Goal: Register for event/course

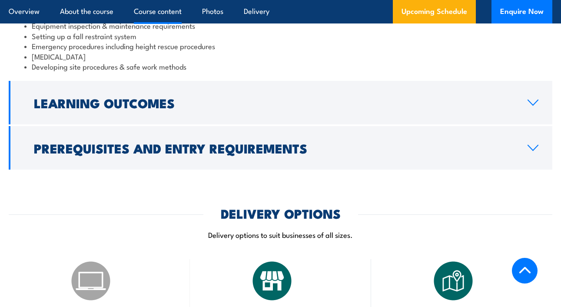
scroll to position [768, 0]
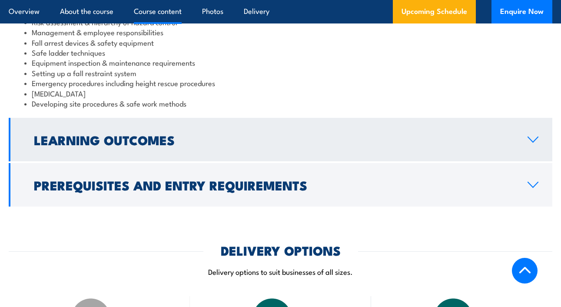
click at [170, 143] on h2 "Learning Outcomes" at bounding box center [274, 139] width 480 height 11
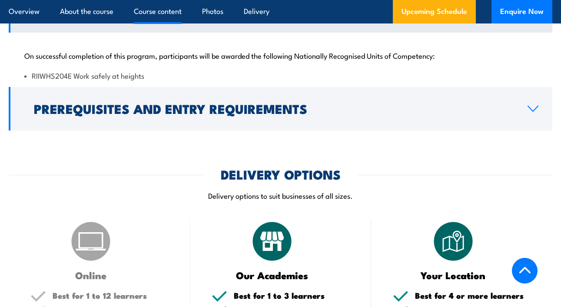
scroll to position [751, 0]
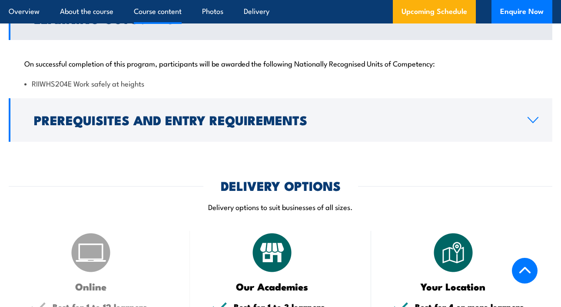
click at [151, 75] on div "On successful completion of this program, participants will be awarded the foll…" at bounding box center [281, 68] width 544 height 56
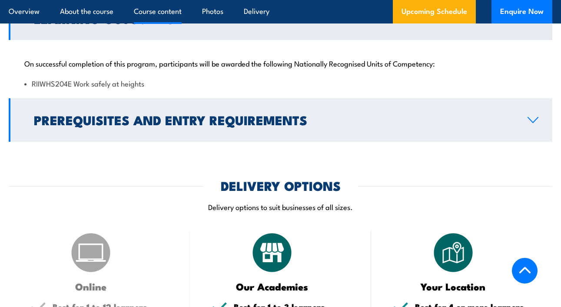
click at [159, 114] on h2 "Prerequisites and Entry Requirements" at bounding box center [274, 119] width 480 height 11
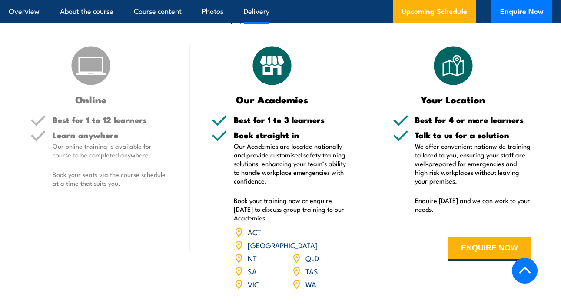
scroll to position [1033, 0]
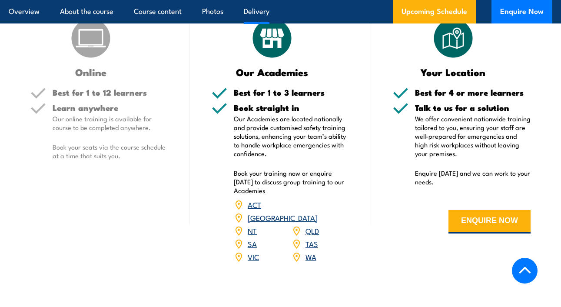
click at [252, 238] on link "SA" at bounding box center [252, 243] width 9 height 10
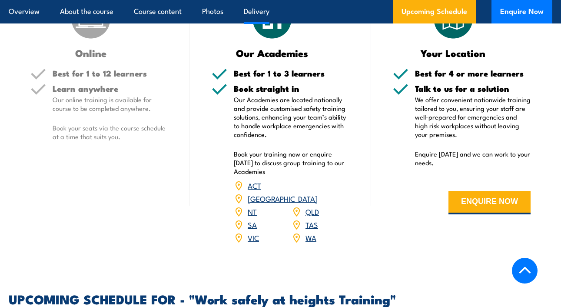
scroll to position [1056, 0]
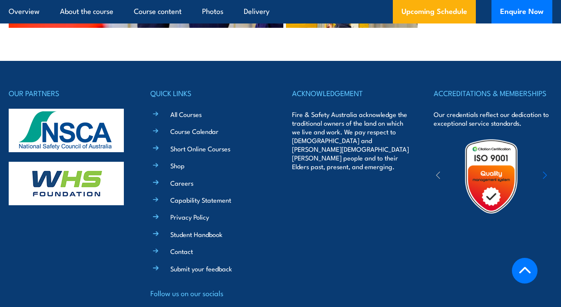
scroll to position [2412, 0]
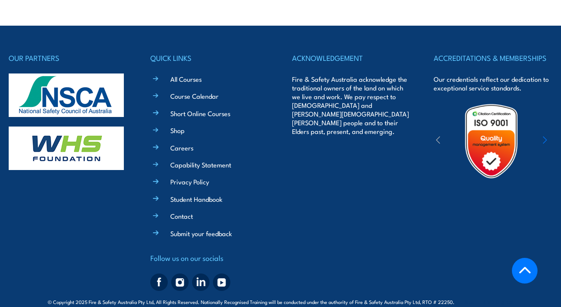
click at [545, 136] on icon "button" at bounding box center [545, 140] width 4 height 9
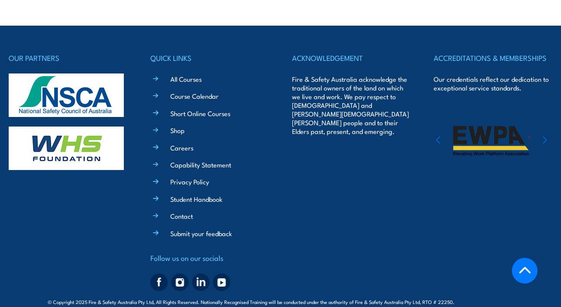
click at [545, 136] on icon "button" at bounding box center [545, 140] width 4 height 9
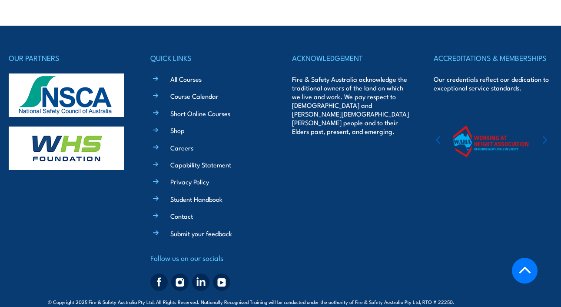
click at [545, 136] on icon "button" at bounding box center [545, 140] width 4 height 9
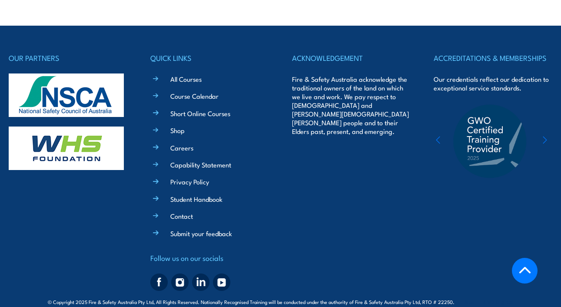
click at [545, 136] on icon "button" at bounding box center [545, 140] width 4 height 9
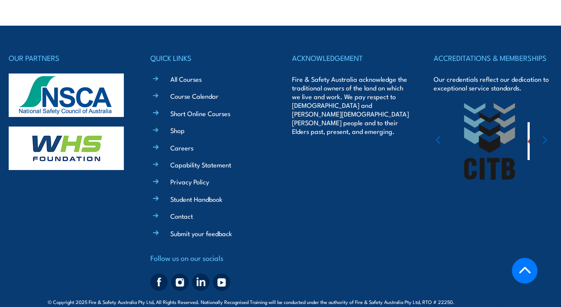
click at [545, 136] on icon "button" at bounding box center [545, 140] width 4 height 9
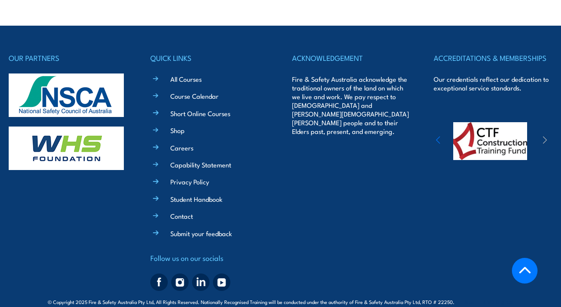
click at [545, 136] on icon "button" at bounding box center [545, 140] width 4 height 9
click at [439, 136] on icon "button" at bounding box center [438, 140] width 4 height 9
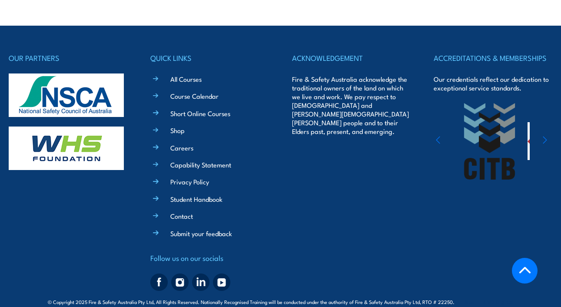
click at [439, 136] on icon "button" at bounding box center [438, 140] width 4 height 9
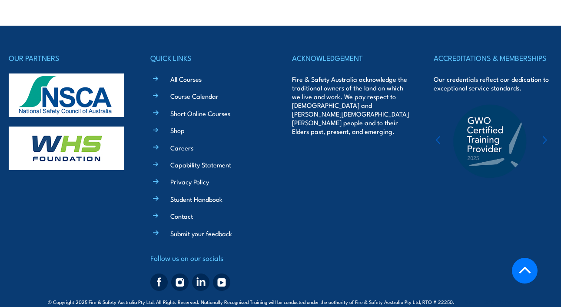
click at [439, 136] on icon "button" at bounding box center [438, 140] width 4 height 9
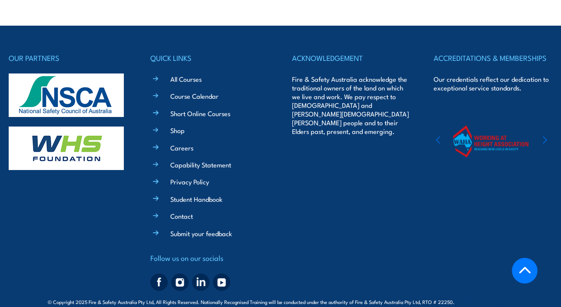
click at [439, 136] on icon "button" at bounding box center [438, 140] width 4 height 9
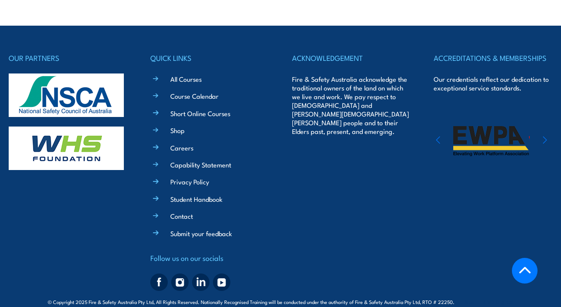
click at [439, 136] on icon "button" at bounding box center [438, 140] width 4 height 9
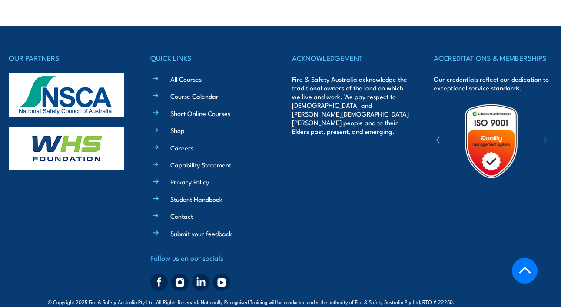
click at [439, 136] on icon "button" at bounding box center [438, 140] width 4 height 9
click at [545, 136] on icon "button" at bounding box center [545, 140] width 4 height 9
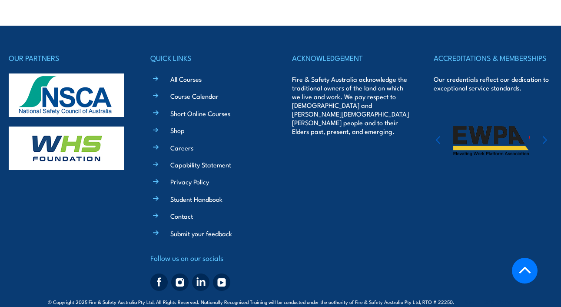
click at [545, 136] on icon "button" at bounding box center [545, 140] width 4 height 9
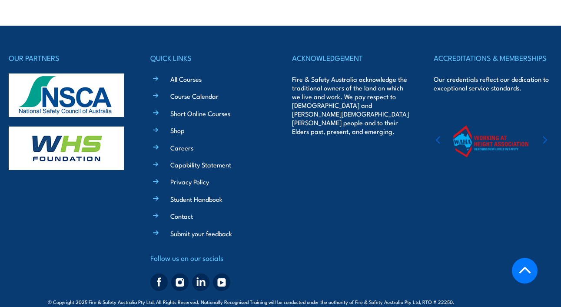
click at [545, 136] on icon "button" at bounding box center [545, 140] width 4 height 9
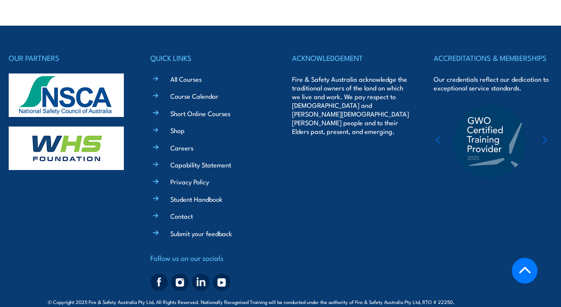
click at [545, 136] on icon "button" at bounding box center [545, 140] width 4 height 9
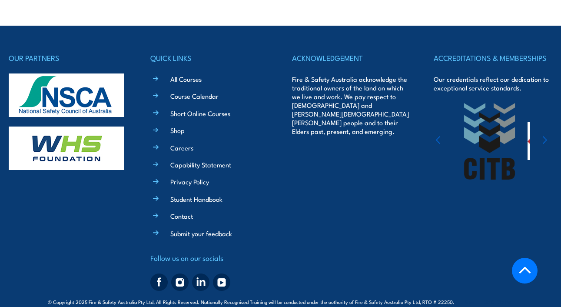
click at [545, 136] on icon "button" at bounding box center [545, 140] width 4 height 9
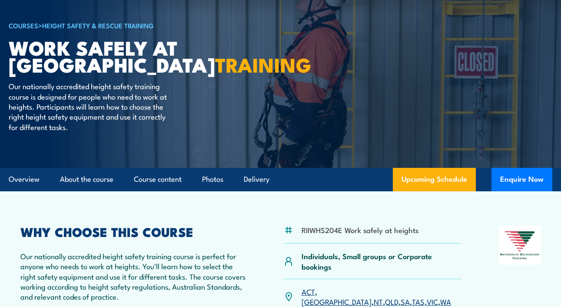
scroll to position [0, 0]
